Goal: Entertainment & Leisure: Consume media (video, audio)

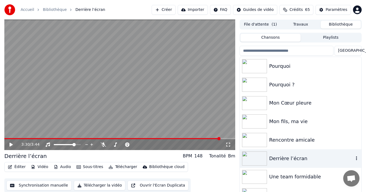
click at [283, 158] on div "Derrière l’écran" at bounding box center [311, 158] width 85 height 8
click at [11, 144] on icon at bounding box center [11, 144] width 3 height 4
click at [11, 144] on icon at bounding box center [11, 144] width 3 height 3
click at [5, 138] on span at bounding box center [113, 138] width 219 height 1
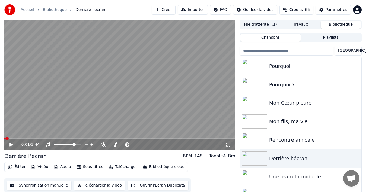
click at [11, 143] on icon at bounding box center [11, 144] width 3 height 4
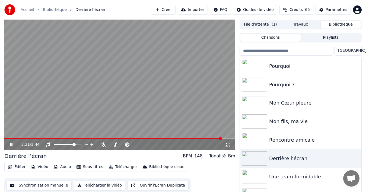
click at [11, 142] on icon at bounding box center [15, 144] width 12 height 4
click at [281, 84] on div "Pourquoi ?" at bounding box center [311, 85] width 85 height 8
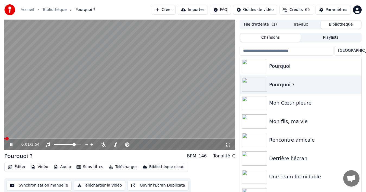
click at [11, 144] on icon at bounding box center [15, 144] width 12 height 4
click at [136, 144] on span at bounding box center [134, 144] width 3 height 3
click at [105, 144] on icon at bounding box center [103, 144] width 5 height 4
click at [11, 143] on icon at bounding box center [11, 144] width 3 height 4
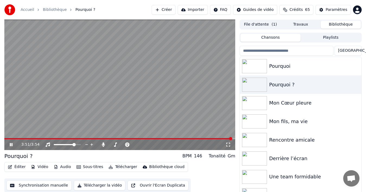
click at [11, 143] on icon at bounding box center [11, 144] width 3 height 3
click at [283, 67] on div "Pourquoi" at bounding box center [311, 66] width 85 height 8
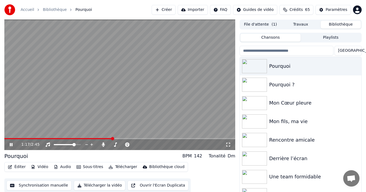
click at [13, 143] on icon at bounding box center [15, 144] width 12 height 4
click at [291, 105] on div "Mon Cœur pleure" at bounding box center [311, 103] width 85 height 8
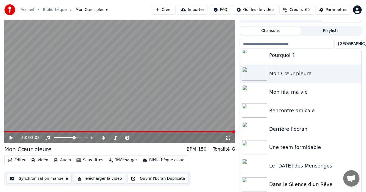
scroll to position [9, 0]
